Goal: Find contact information

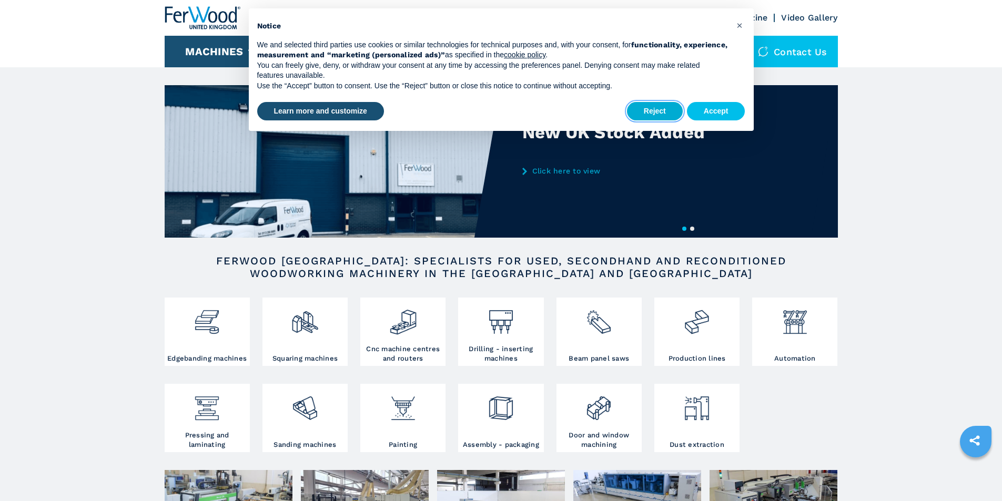
click at [668, 109] on button "Reject" at bounding box center [655, 111] width 56 height 19
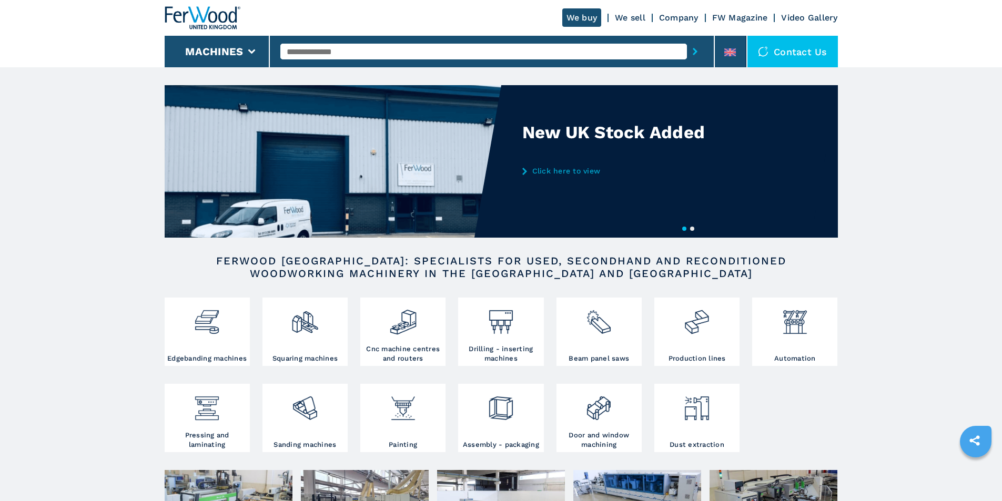
click at [786, 57] on div "Contact us" at bounding box center [792, 52] width 90 height 32
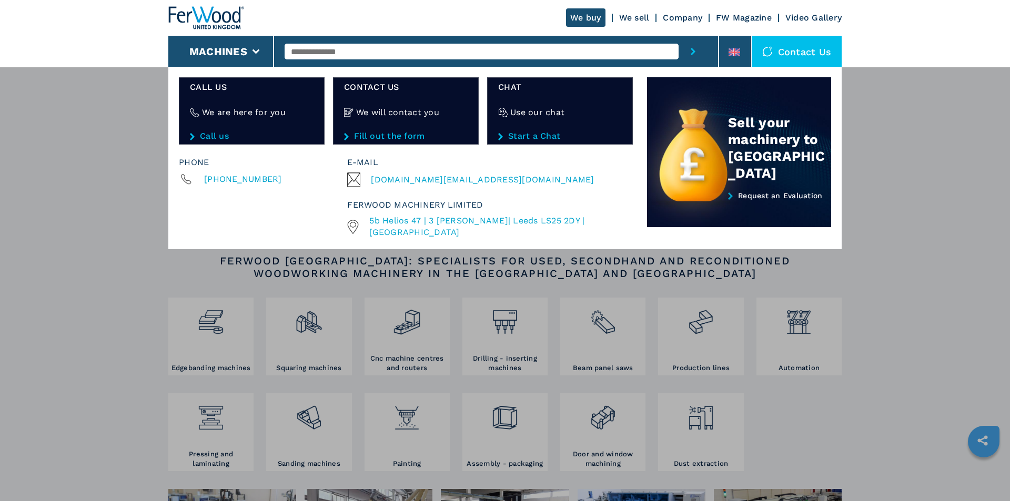
drag, startPoint x: 451, startPoint y: 180, endPoint x: 513, endPoint y: 157, distance: 65.7
click at [513, 157] on div "E-mail" at bounding box center [487, 162] width 281 height 15
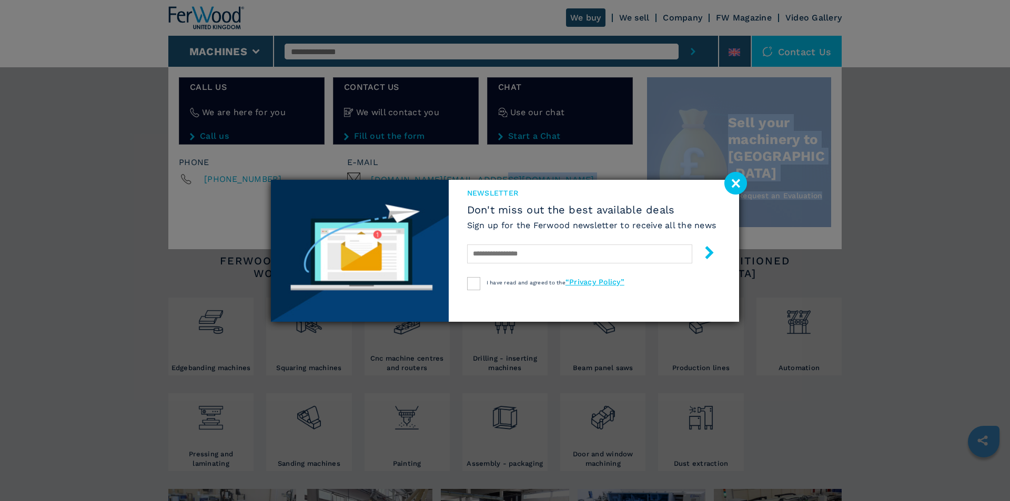
drag, startPoint x: 507, startPoint y: 178, endPoint x: 398, endPoint y: 173, distance: 109.5
click at [737, 181] on image at bounding box center [735, 183] width 23 height 23
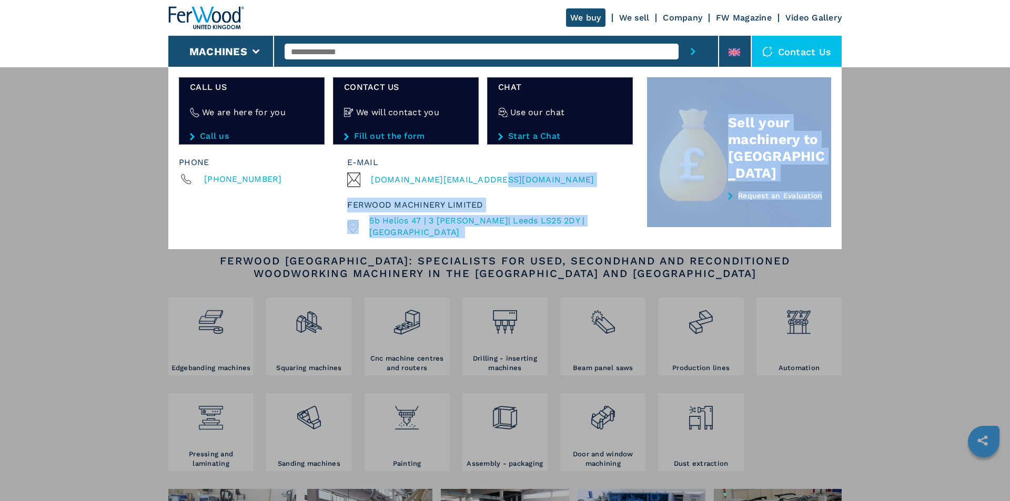
click at [515, 178] on div "[DOMAIN_NAME][EMAIL_ADDRESS][DOMAIN_NAME]" at bounding box center [487, 179] width 281 height 15
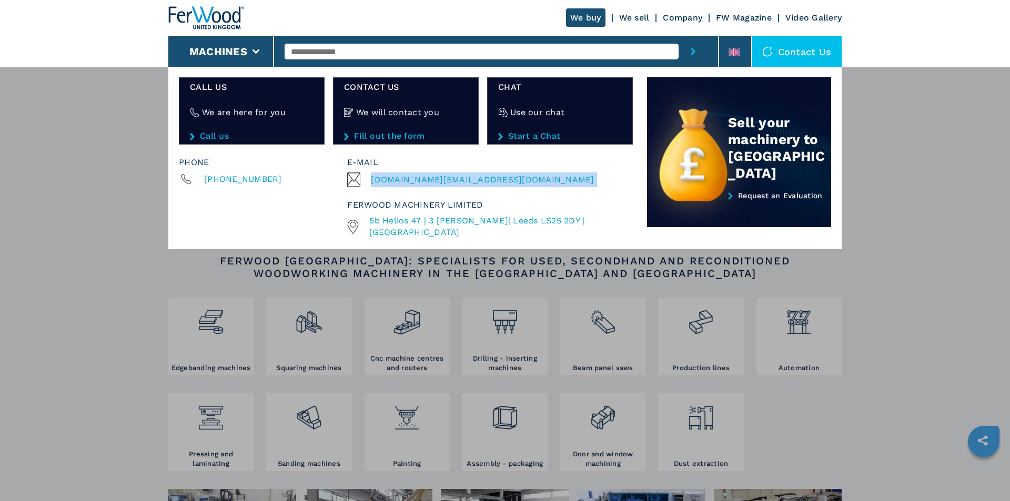
drag, startPoint x: 515, startPoint y: 178, endPoint x: 379, endPoint y: 184, distance: 136.8
click at [379, 184] on div "[DOMAIN_NAME][EMAIL_ADDRESS][DOMAIN_NAME]" at bounding box center [487, 179] width 281 height 15
click at [0, 181] on div "**********" at bounding box center [505, 317] width 1010 height 501
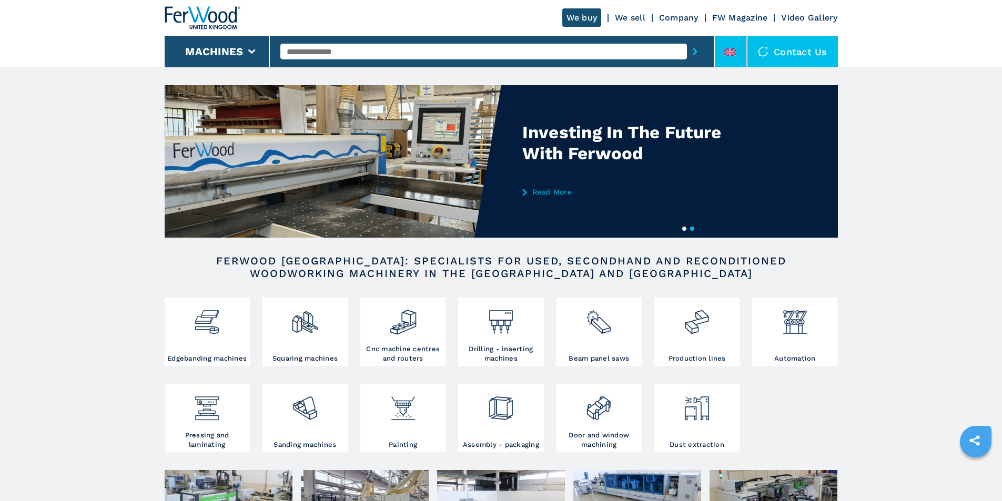
click at [739, 51] on li at bounding box center [731, 52] width 32 height 32
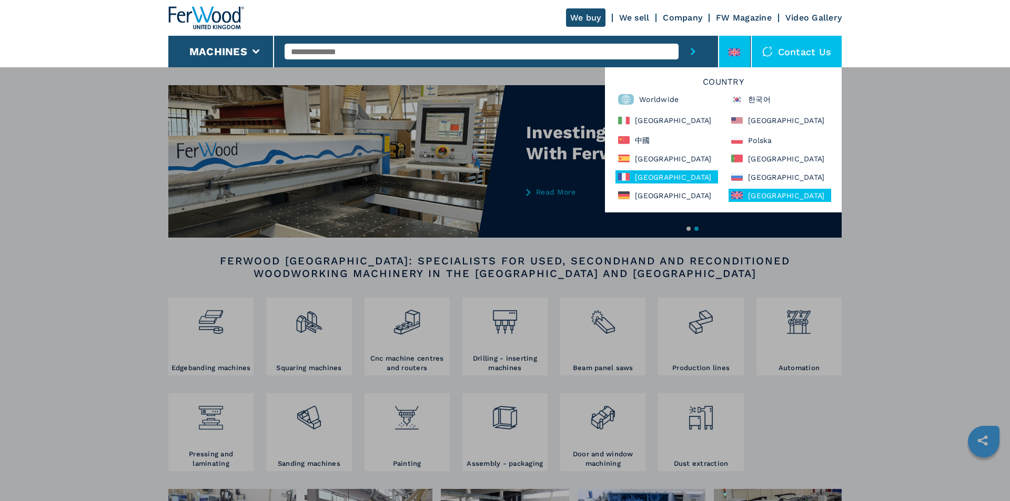
click at [641, 174] on div "France" at bounding box center [666, 176] width 103 height 13
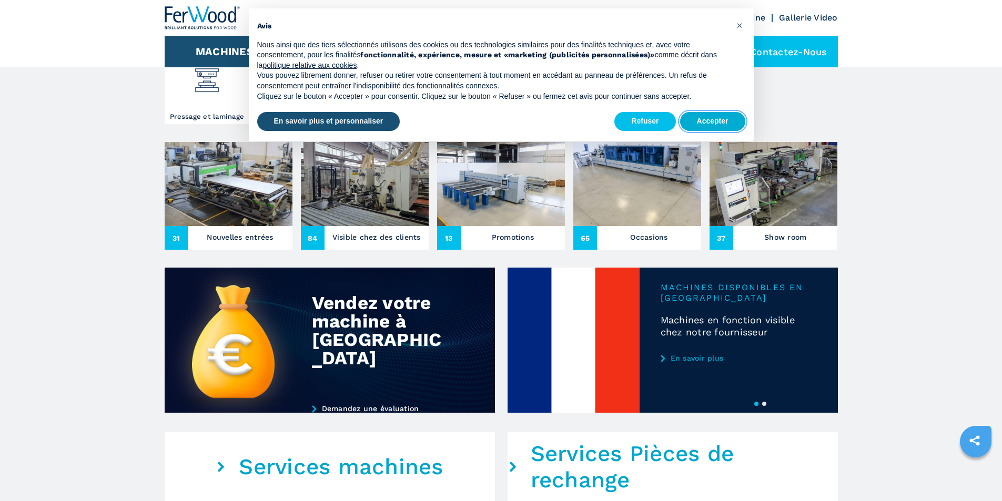
click at [709, 124] on button "Accepter" at bounding box center [712, 121] width 65 height 19
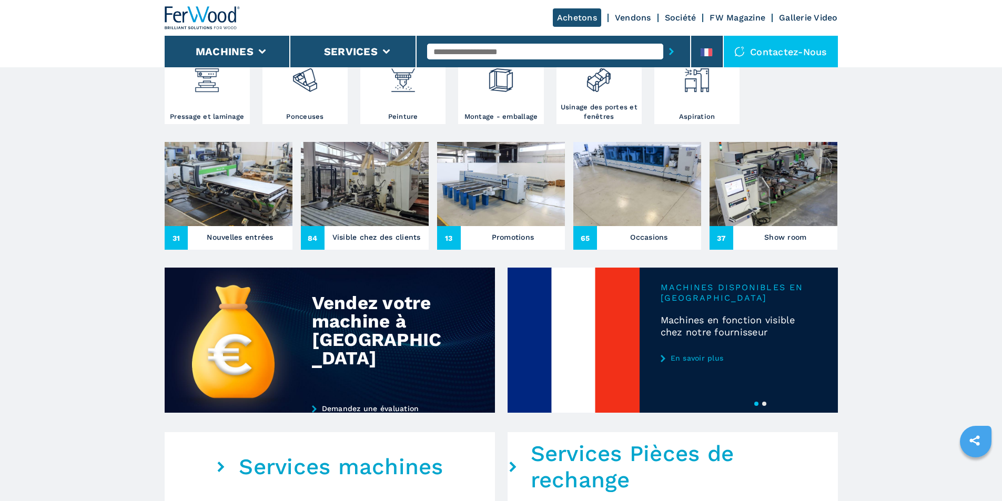
click at [647, 11] on div "Achetons Vendons Société FW Magazine Gallerie Video" at bounding box center [501, 18] width 673 height 36
click at [645, 14] on link "Vendons" at bounding box center [633, 18] width 36 height 10
click at [671, 14] on link "Société" at bounding box center [681, 18] width 32 height 10
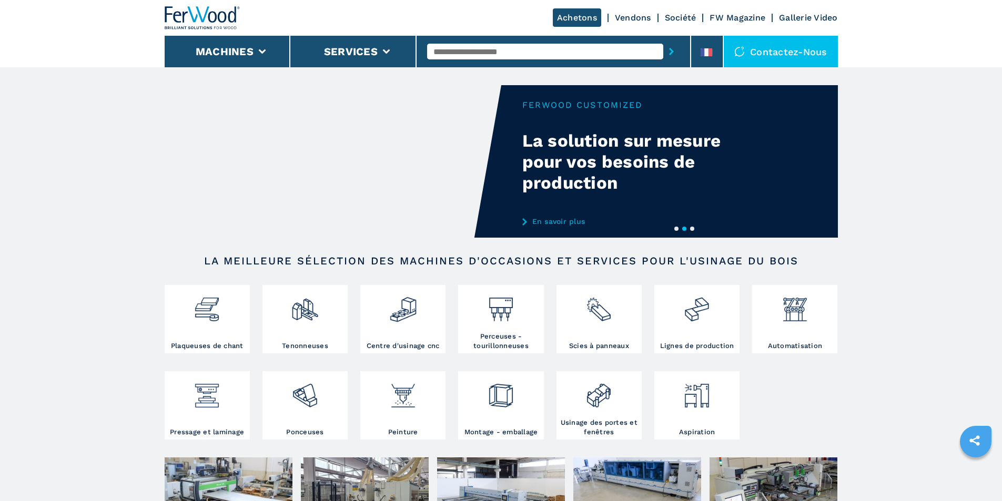
click at [673, 17] on link "Société" at bounding box center [681, 18] width 32 height 10
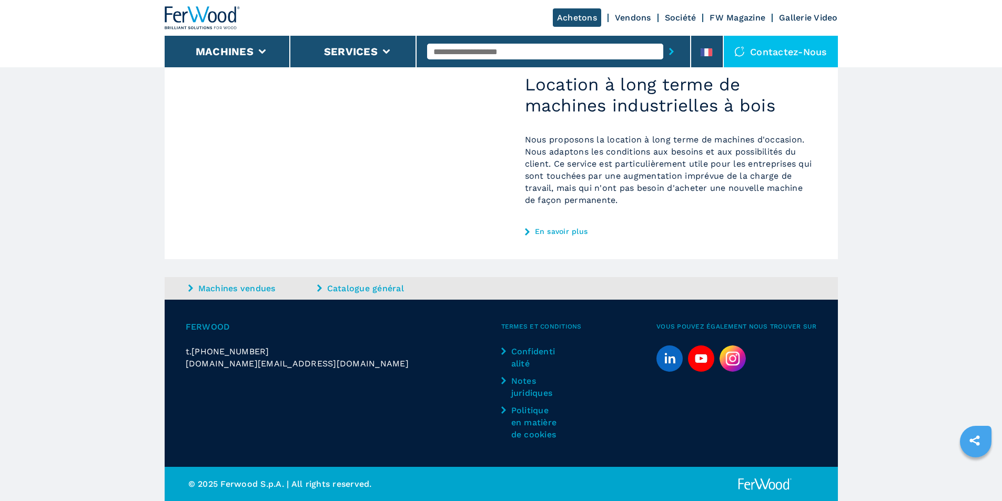
scroll to position [841, 0]
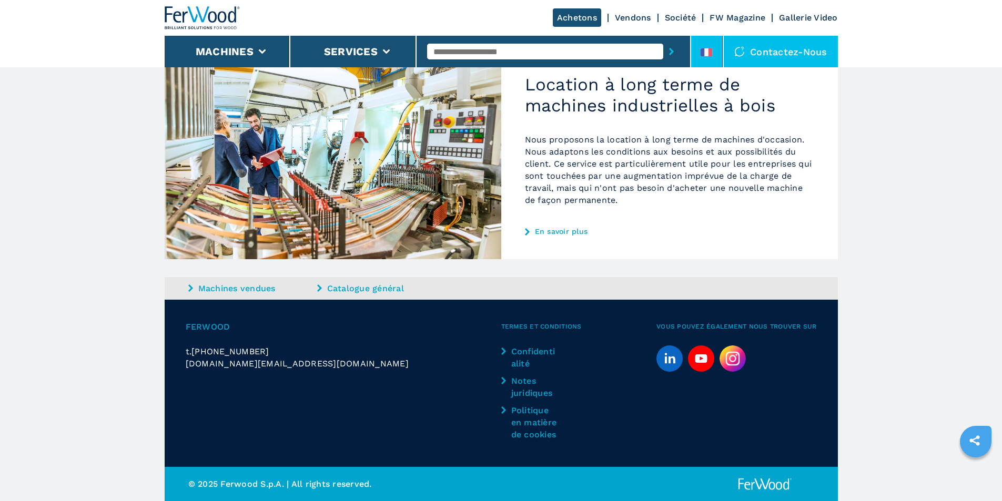
click at [713, 48] on li at bounding box center [707, 52] width 32 height 32
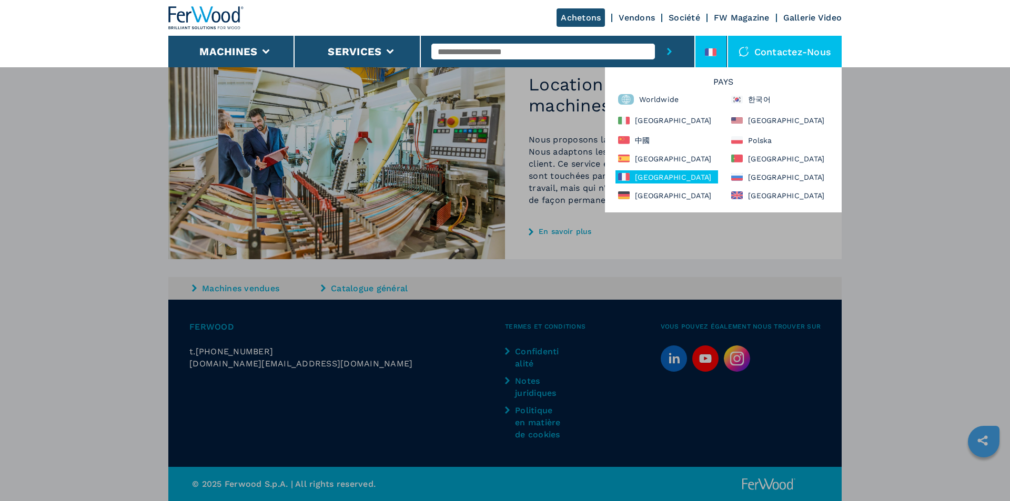
click at [533, 350] on div "Machines Plaqueuses de chant Tenonneuses Centre d'usinage cnc Perceuses - touri…" at bounding box center [505, 317] width 1010 height 501
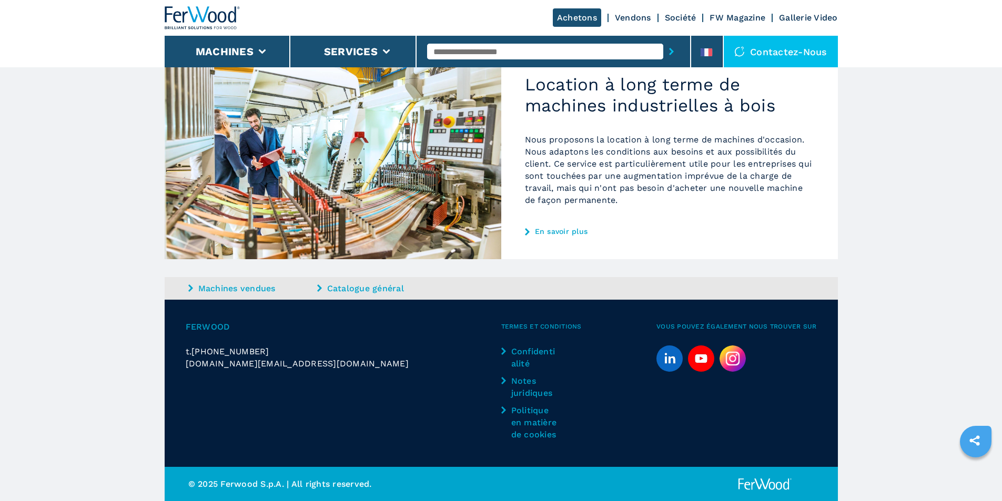
click at [533, 350] on link "Confidentialité" at bounding box center [530, 357] width 58 height 24
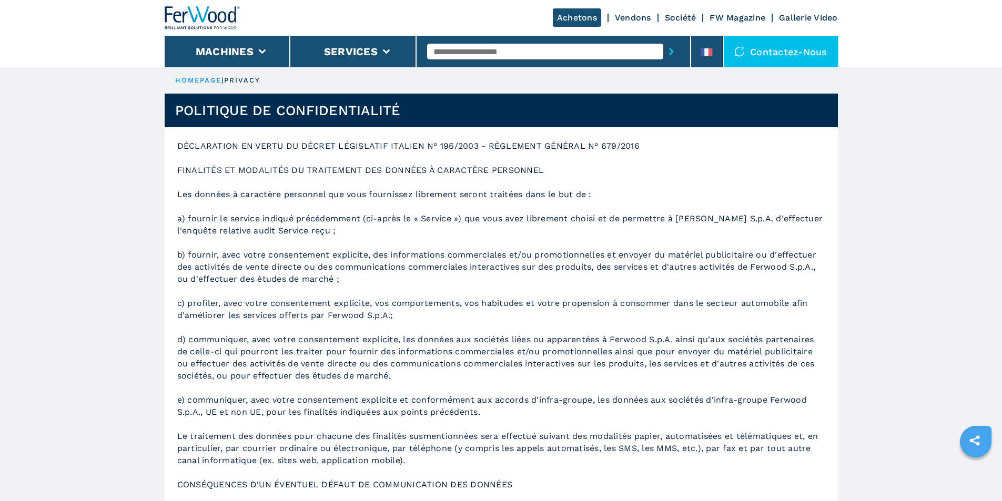
click at [670, 17] on link "Société" at bounding box center [681, 18] width 32 height 10
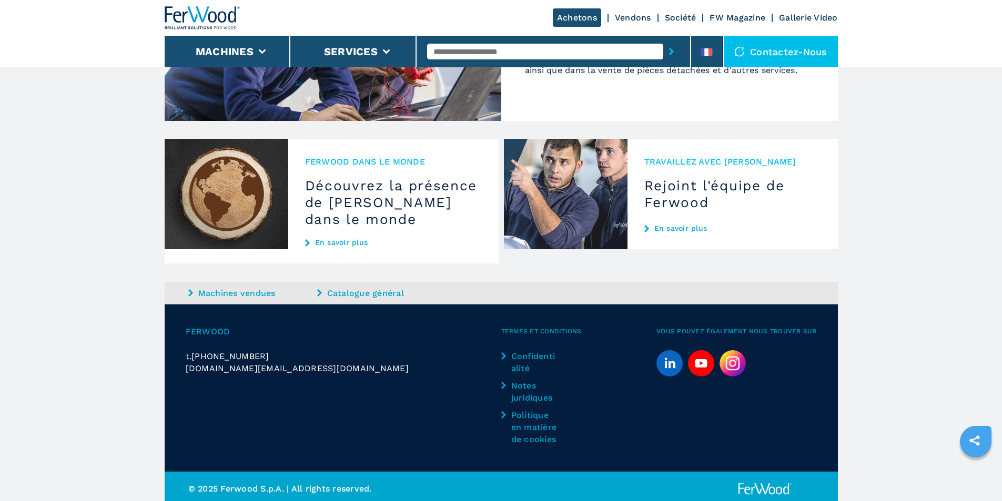
scroll to position [1100, 0]
